Goal: Find specific page/section: Find specific page/section

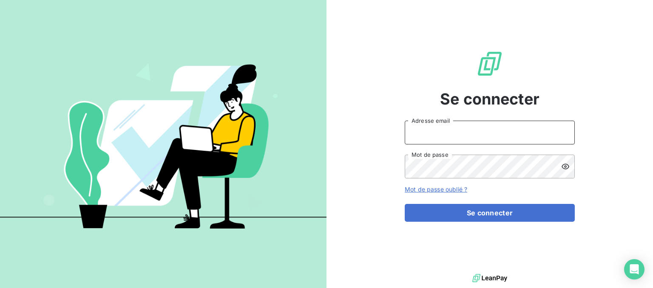
click at [460, 136] on input "Adresse email" at bounding box center [489, 133] width 170 height 24
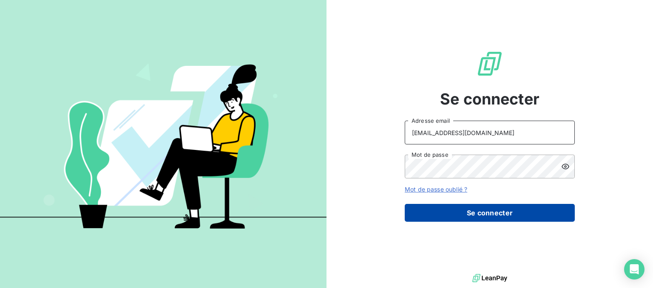
type input "[EMAIL_ADDRESS][DOMAIN_NAME]"
click at [473, 218] on button "Se connecter" at bounding box center [489, 213] width 170 height 18
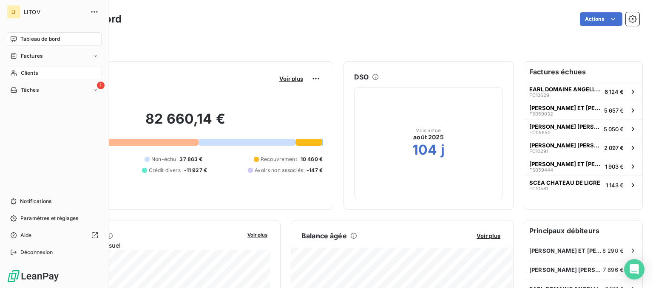
click at [15, 72] on icon at bounding box center [14, 74] width 6 height 6
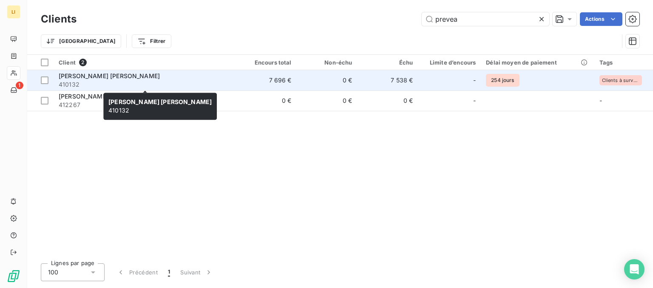
type input "prevea"
click at [154, 84] on span "410132" at bounding box center [145, 84] width 172 height 8
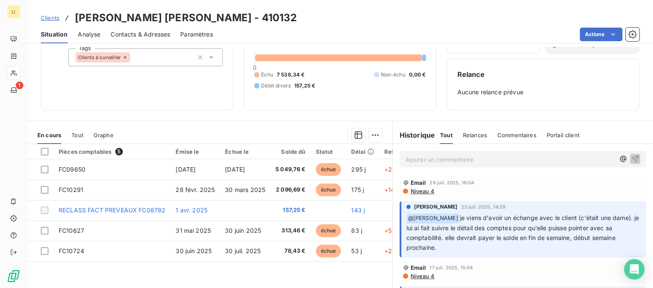
click at [421, 193] on span "Niveau 4" at bounding box center [422, 191] width 25 height 7
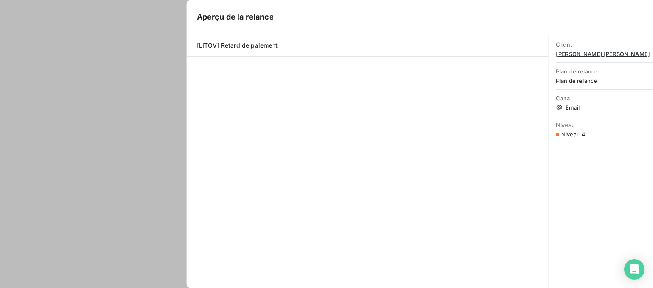
scroll to position [57, 0]
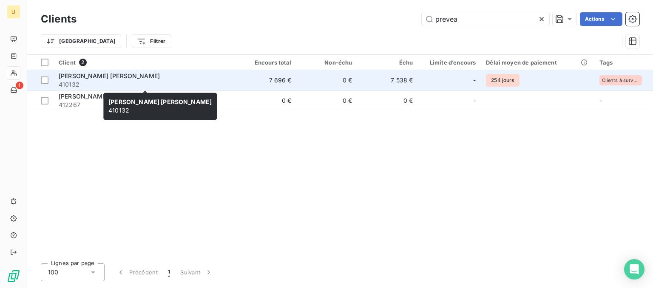
click at [138, 86] on span "410132" at bounding box center [145, 84] width 172 height 8
